Goal: Find specific page/section: Find specific page/section

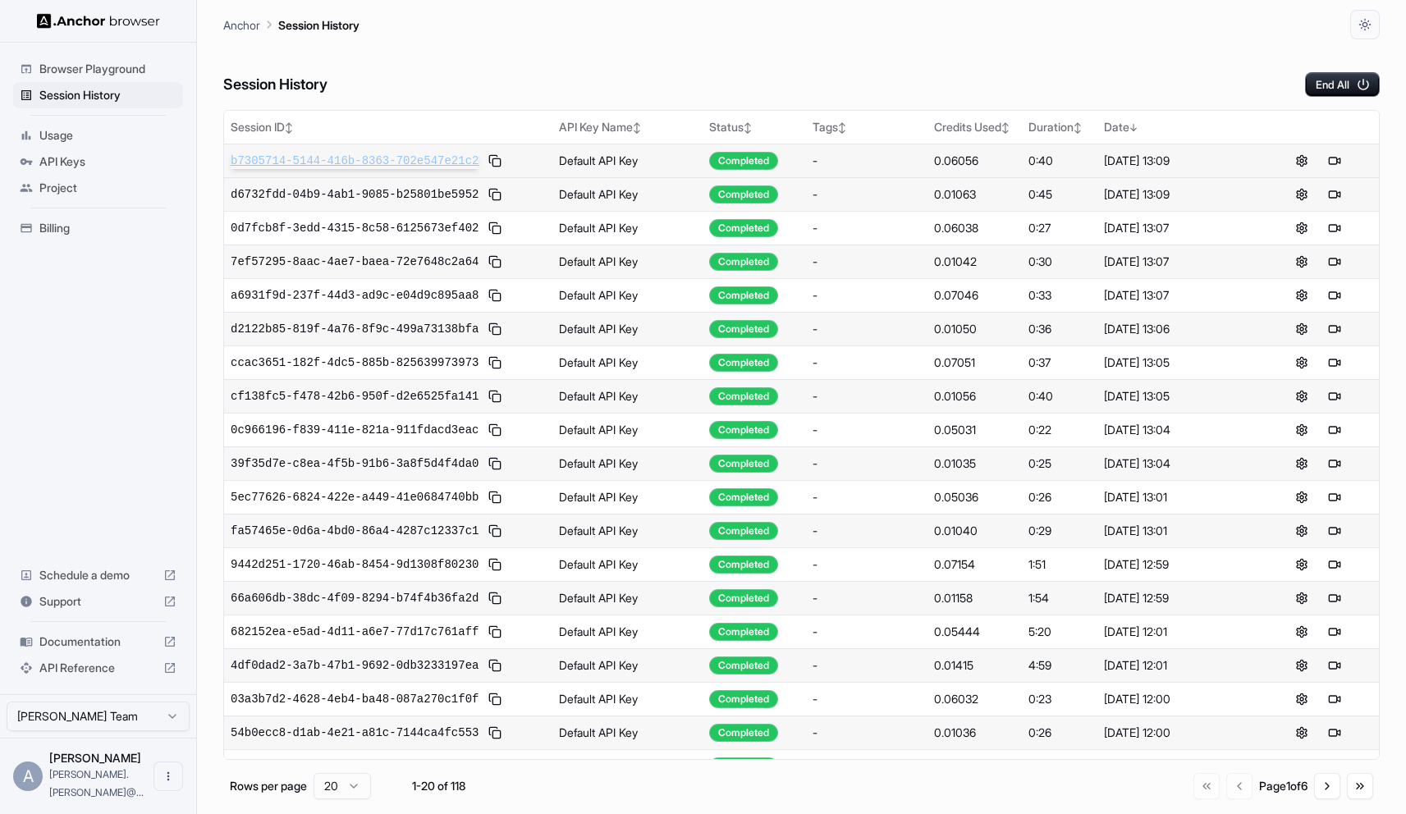
click at [344, 163] on span "b7305714-5144-416b-8363-702e547e21c2" at bounding box center [355, 161] width 248 height 16
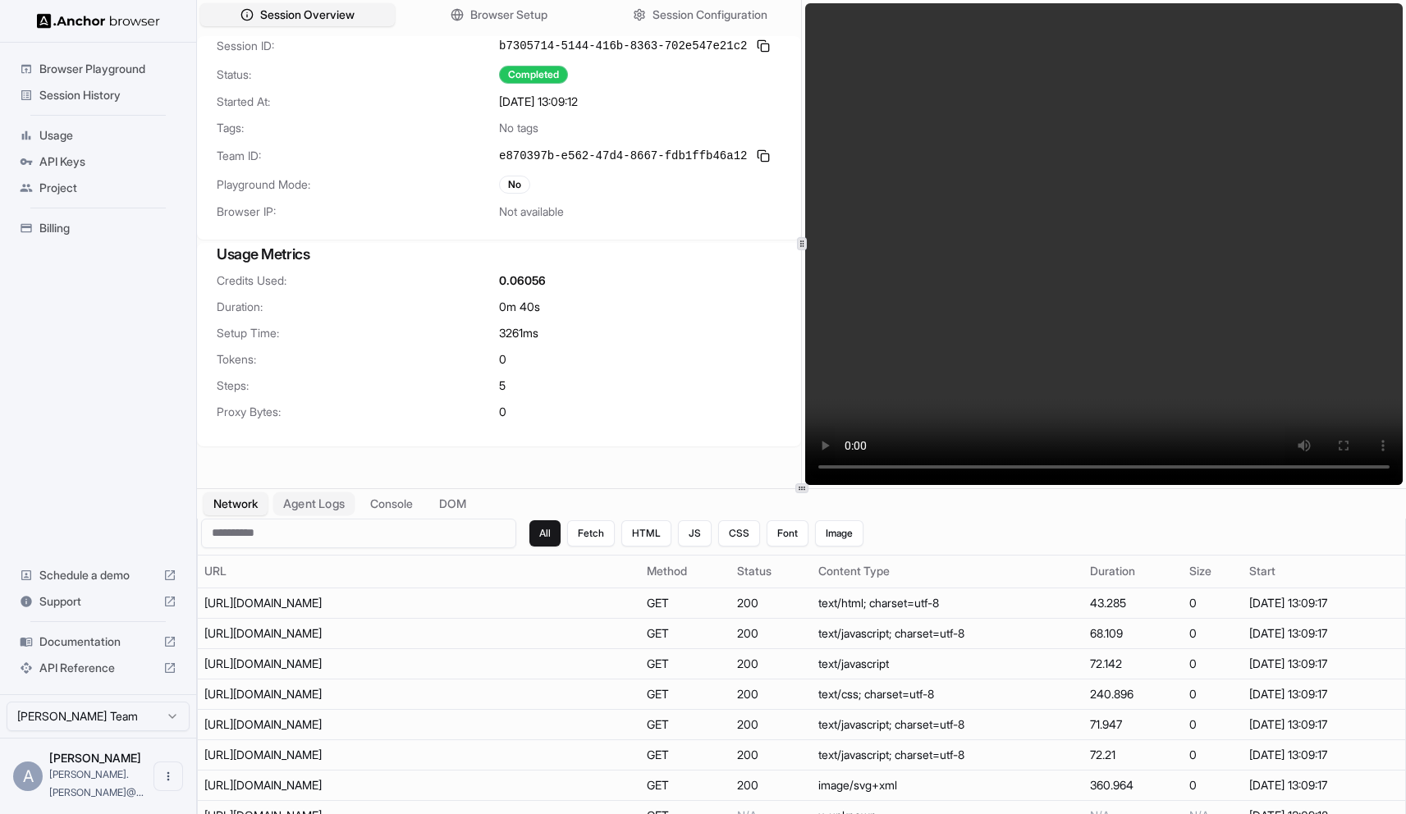
click at [329, 505] on button "Agent Logs" at bounding box center [314, 504] width 82 height 24
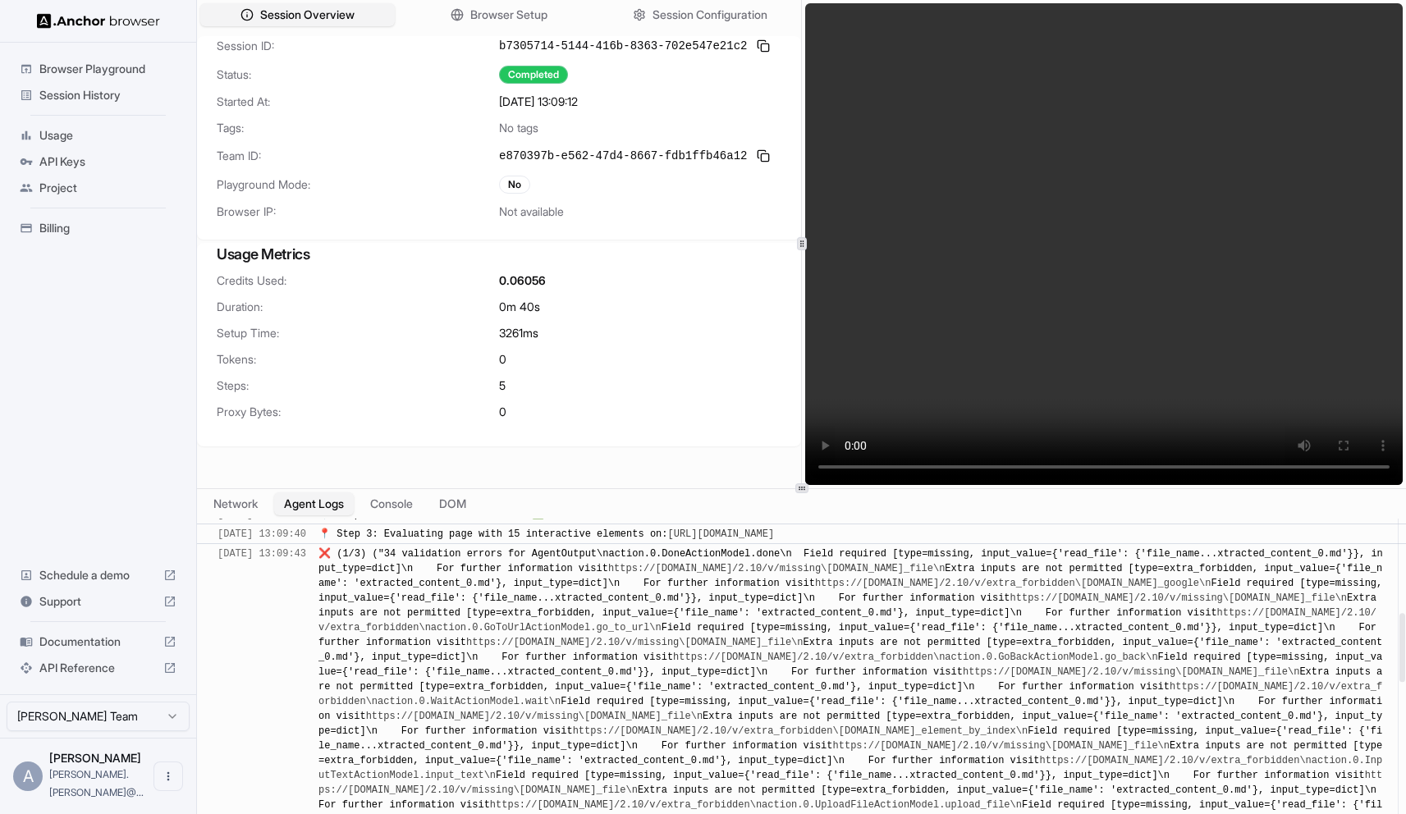
scroll to position [318, 0]
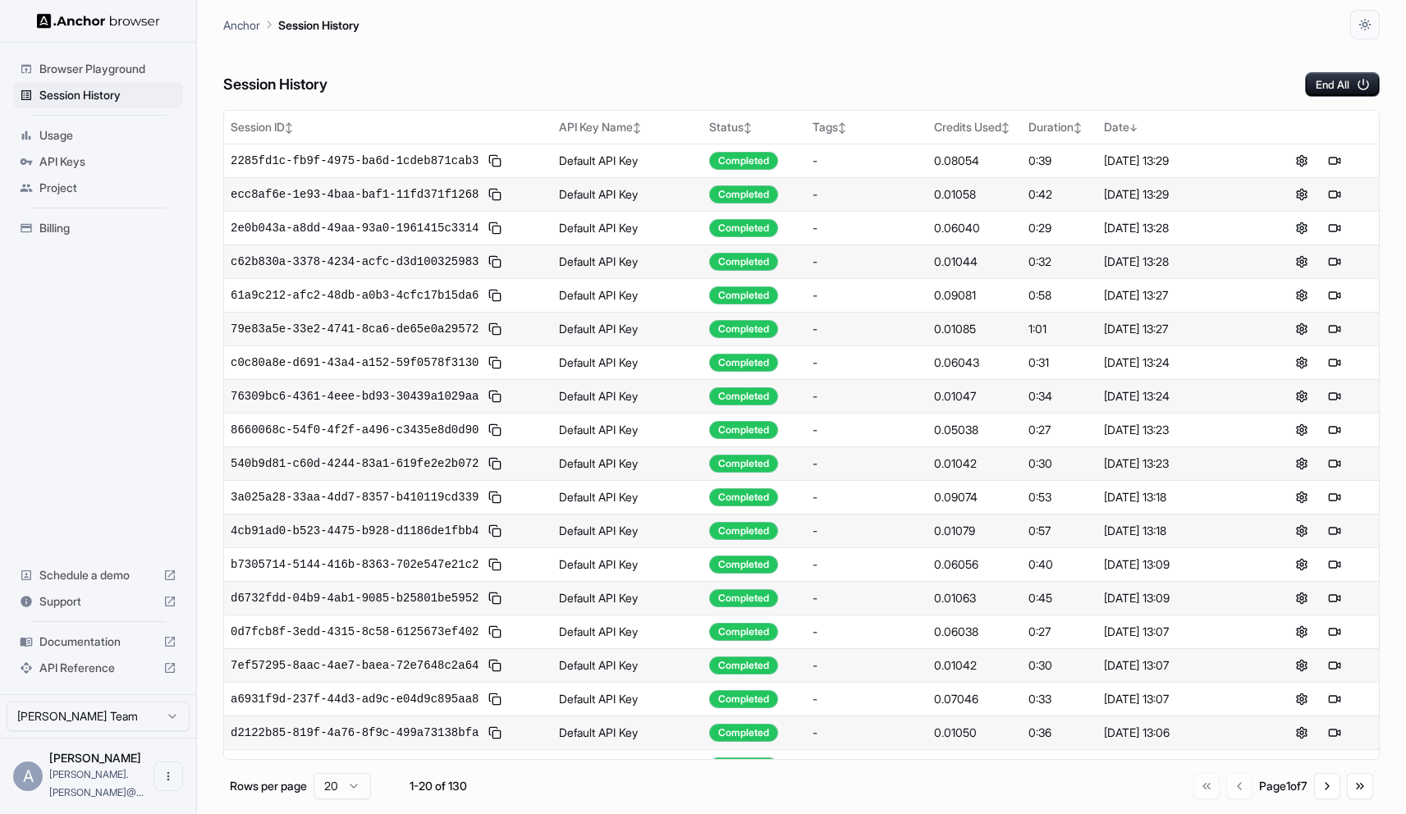
click at [111, 650] on span "Documentation" at bounding box center [97, 641] width 117 height 16
